Goal: Navigation & Orientation: Find specific page/section

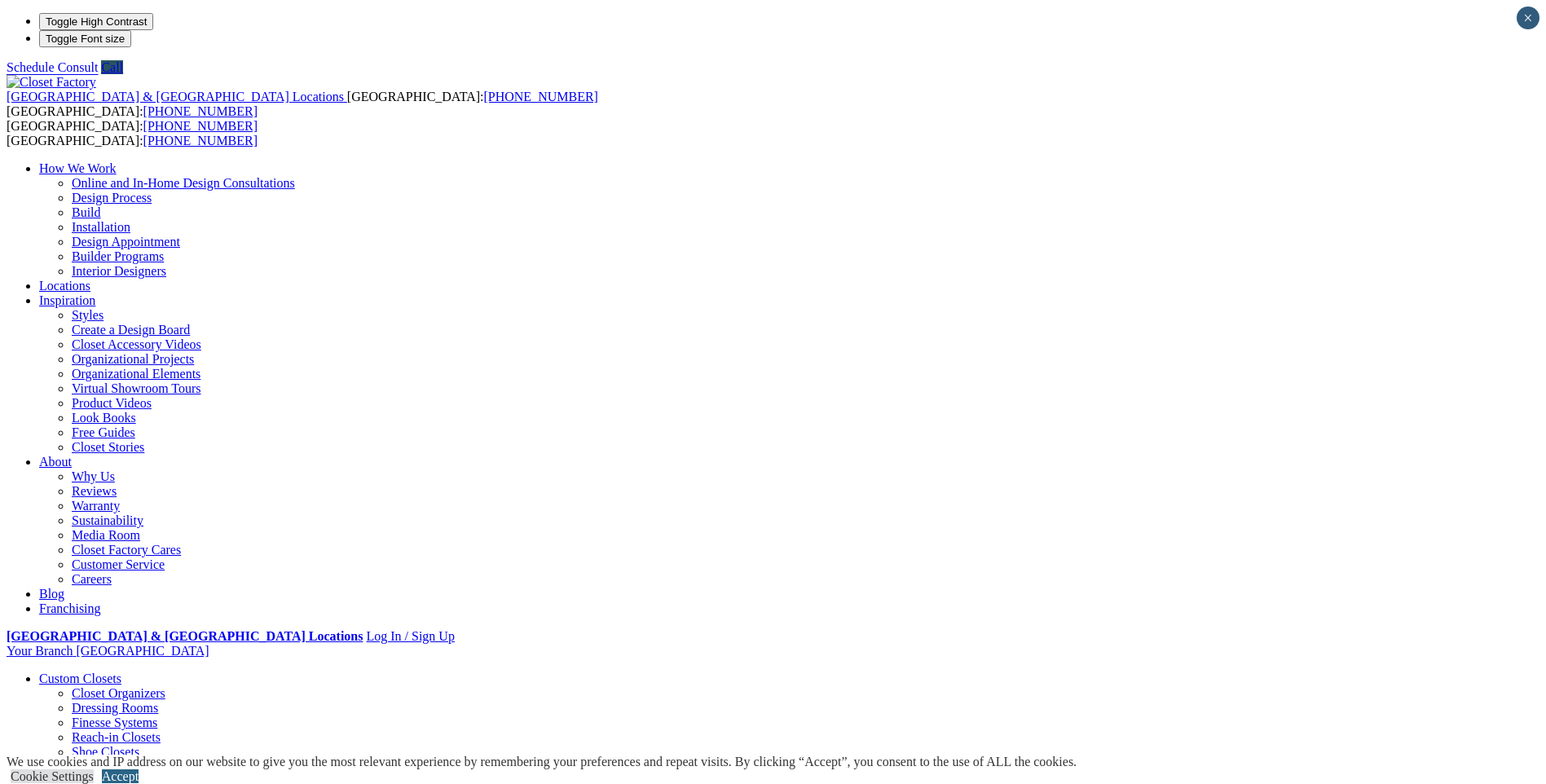
click at [139, 769] on link "Accept" at bounding box center [120, 776] width 37 height 14
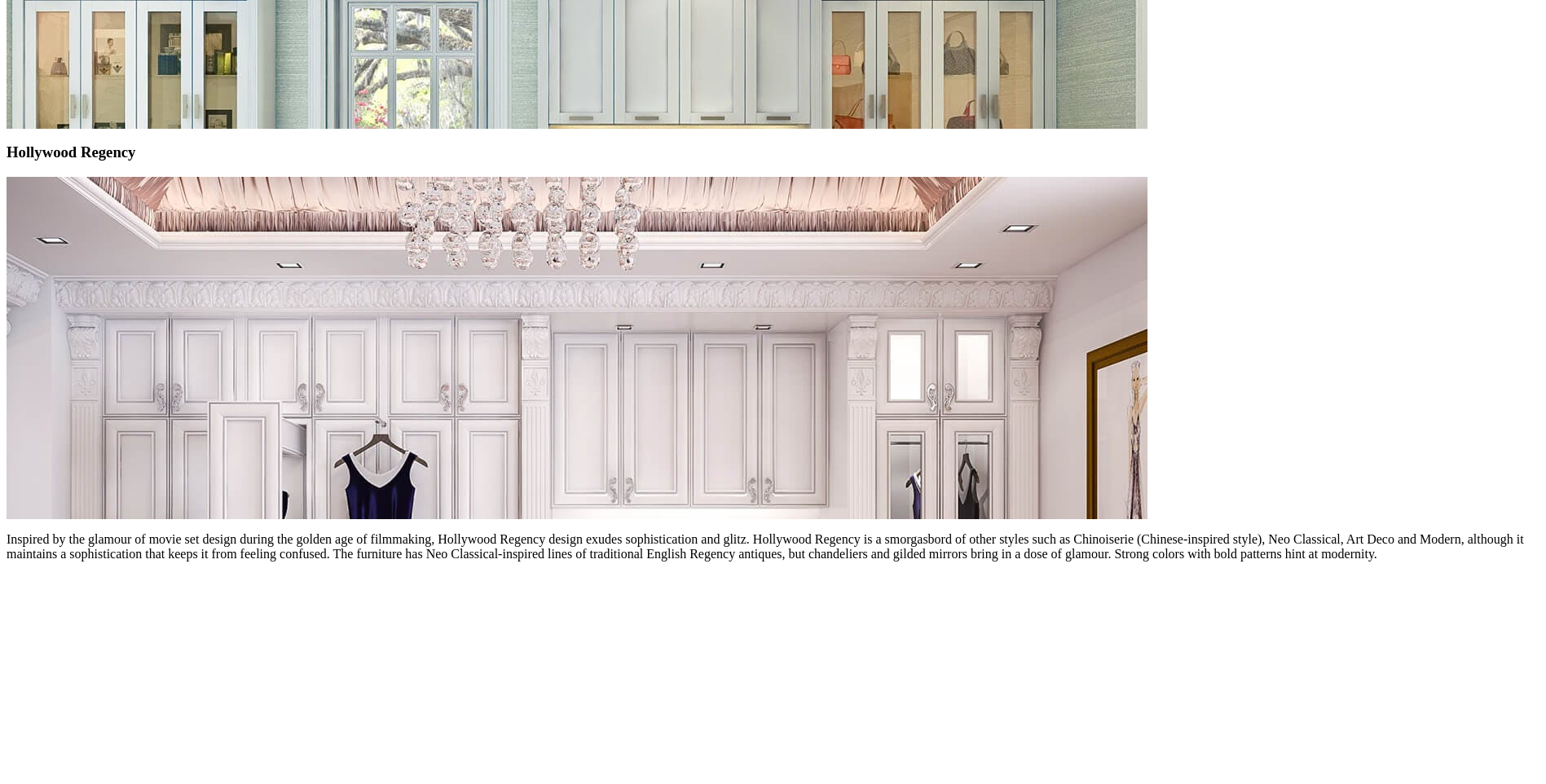
scroll to position [8877, 0]
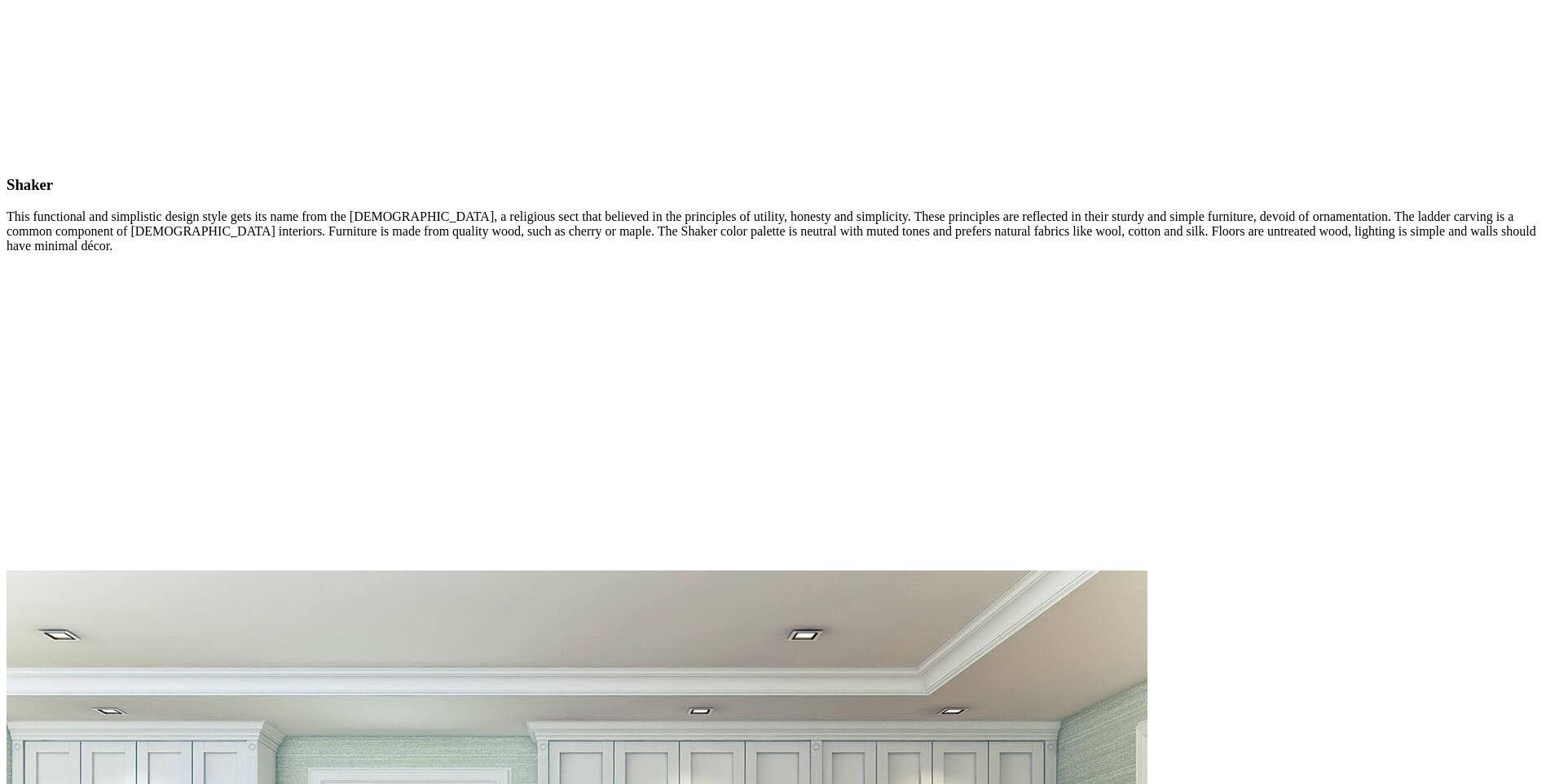
scroll to position [7960, 0]
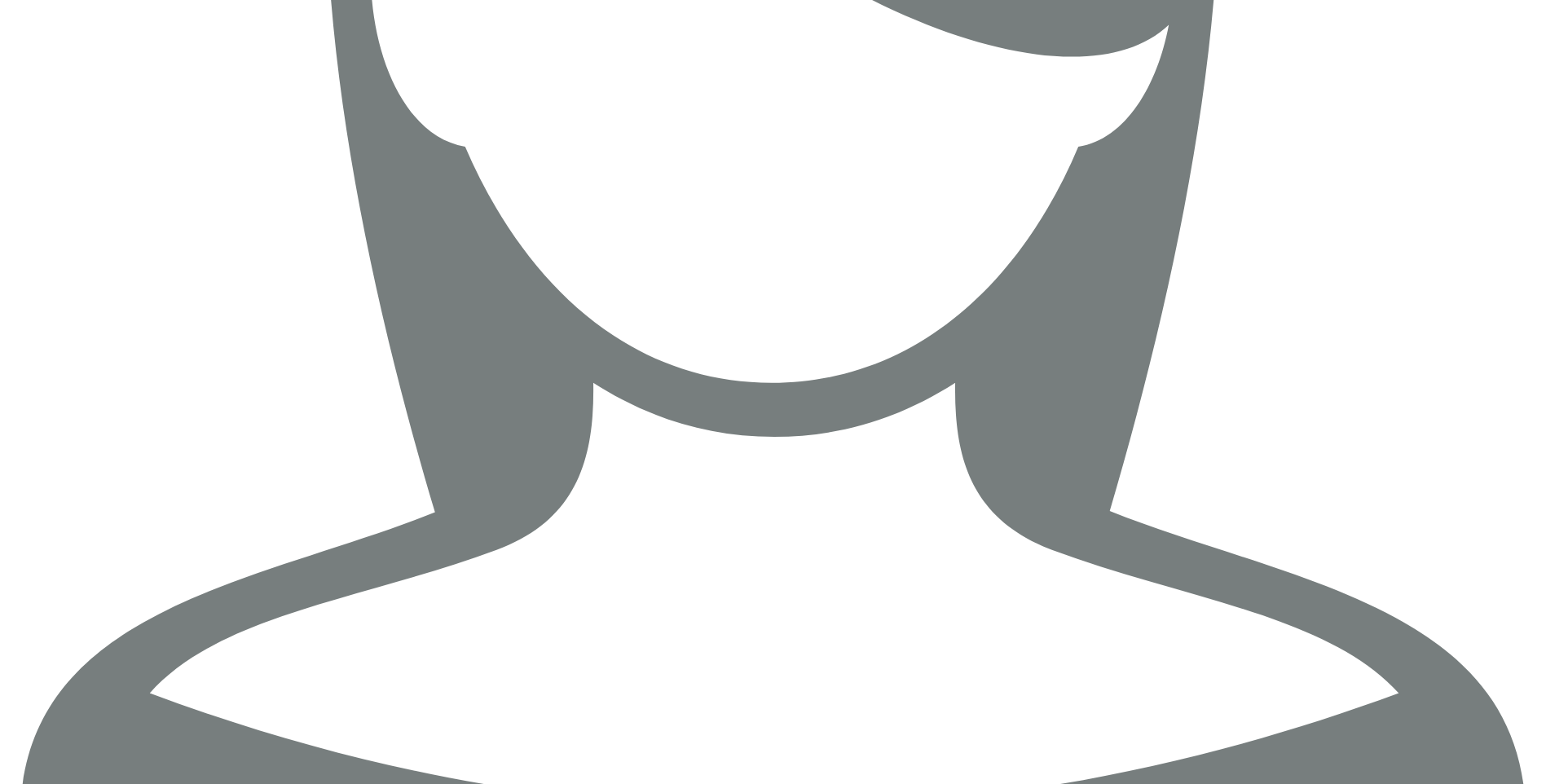
scroll to position [6535, 0]
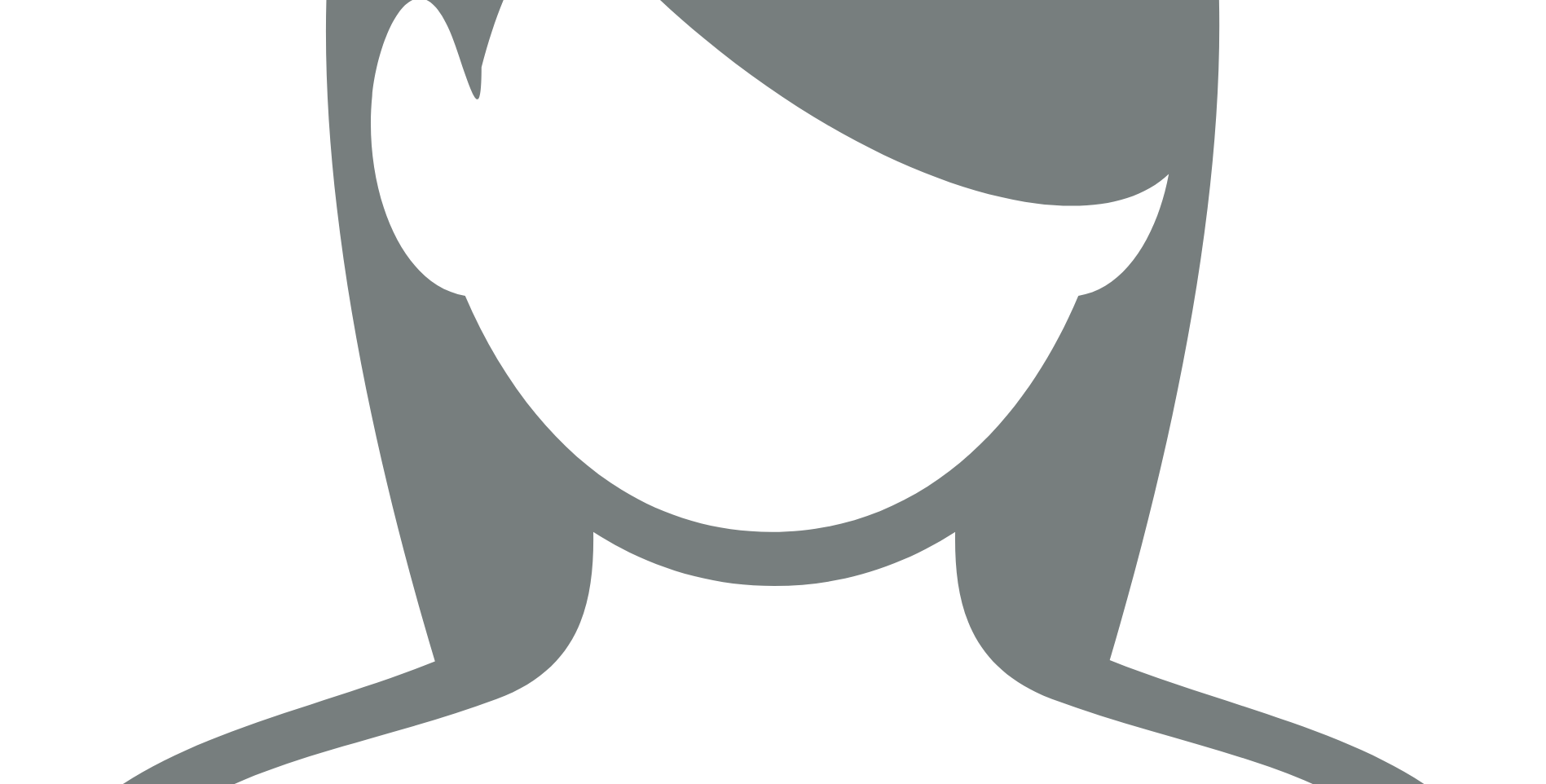
scroll to position [6196, 0]
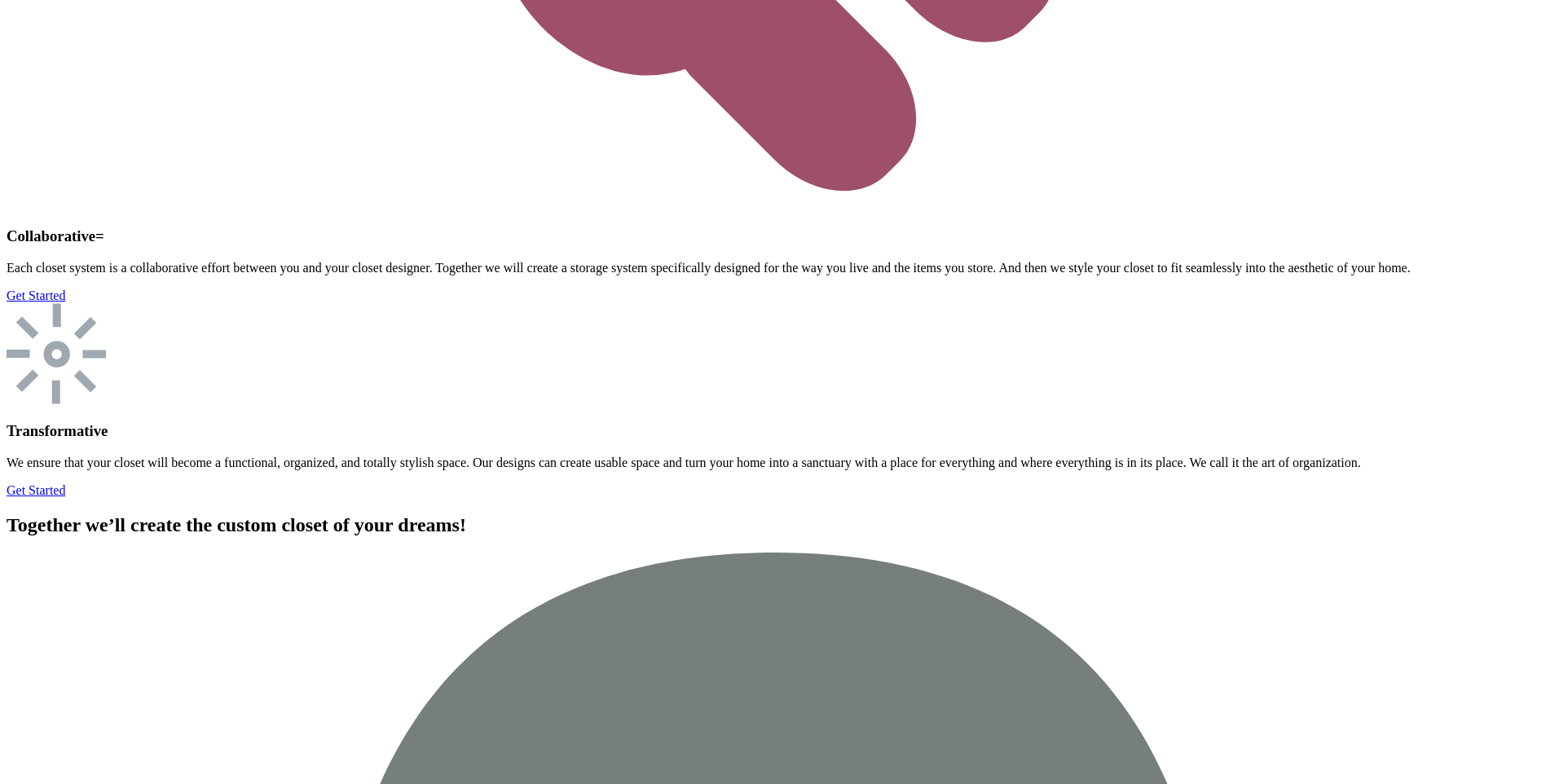
scroll to position [5356, 0]
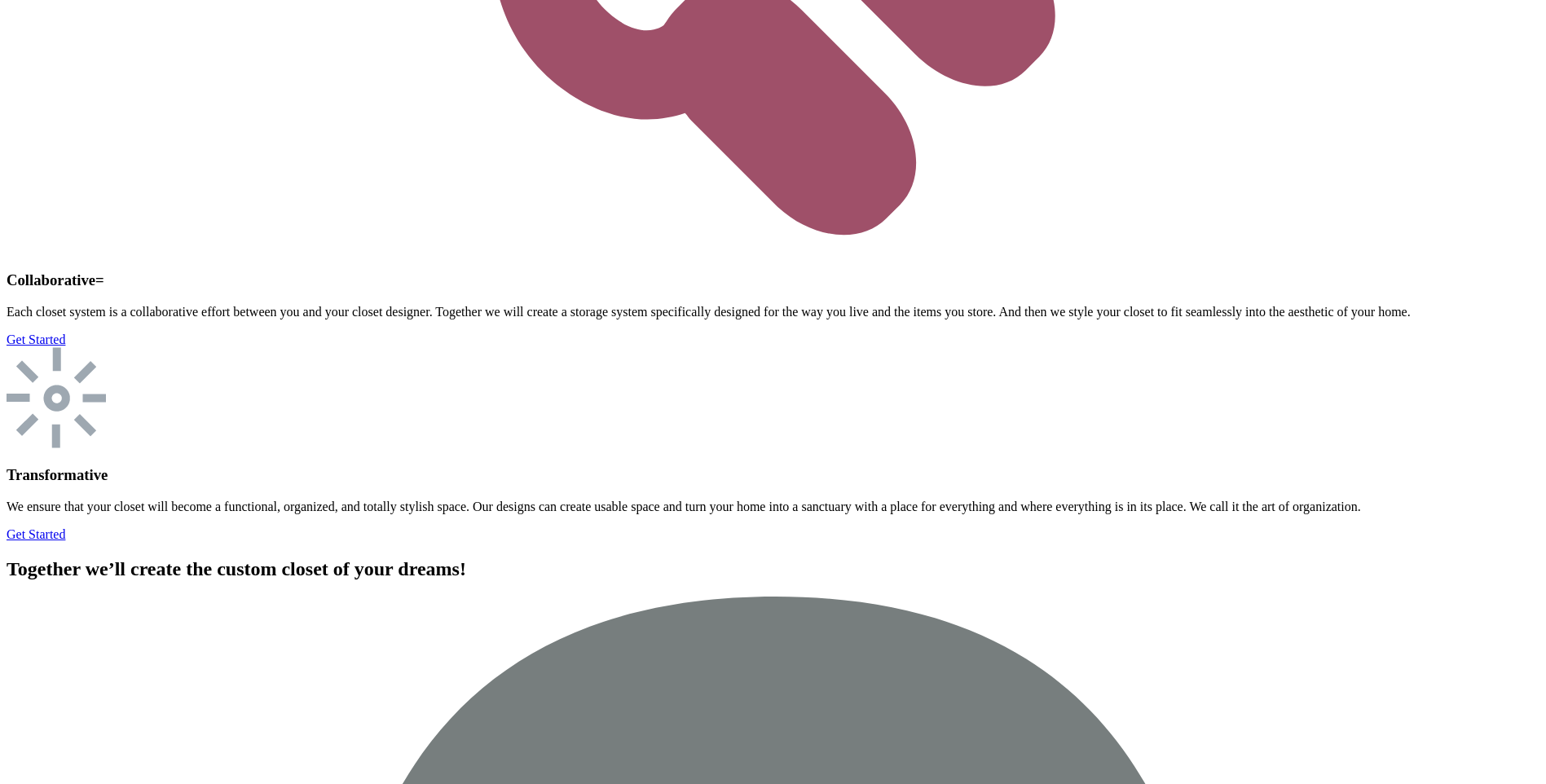
scroll to position [5246, 0]
